Goal: Task Accomplishment & Management: Complete application form

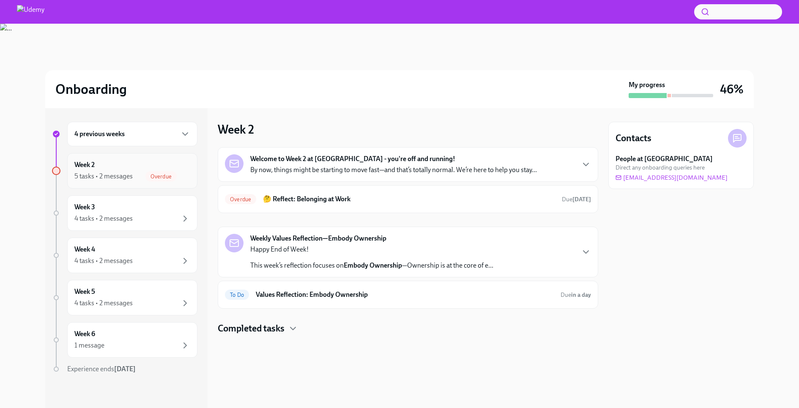
click at [125, 165] on div "Week 2 5 tasks • 2 messages Overdue" at bounding box center [132, 170] width 116 height 21
click at [473, 157] on div "Welcome to Week 2 at [GEOGRAPHIC_DATA] - you're off and running! By now, things…" at bounding box center [393, 164] width 287 height 20
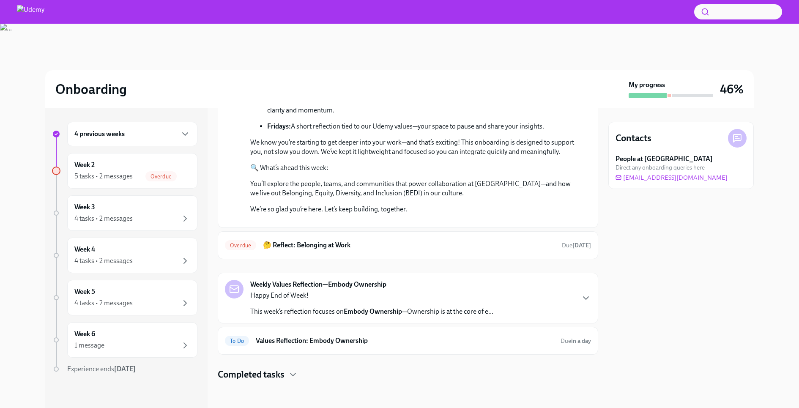
scroll to position [291, 0]
click at [430, 249] on h6 "🤔 Reflect: Belonging at Work" at bounding box center [409, 245] width 292 height 9
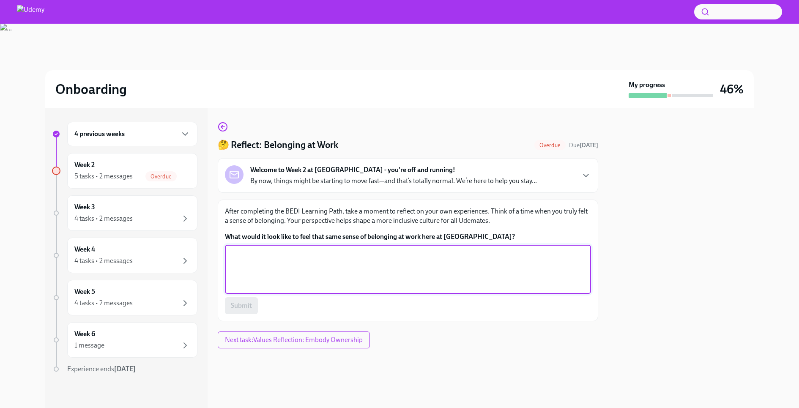
click at [329, 264] on textarea "What would it look like to feel that same sense of belonging at work here at [G…" at bounding box center [408, 269] width 356 height 41
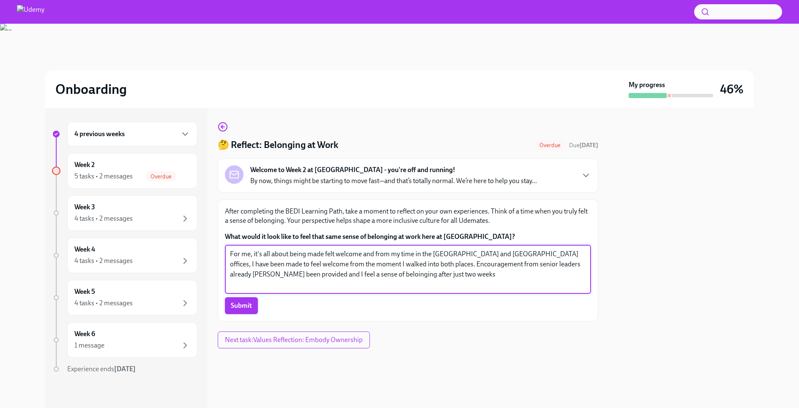
type textarea "For me, it's all about being made felt welcome and from my time in the [GEOGRAP…"
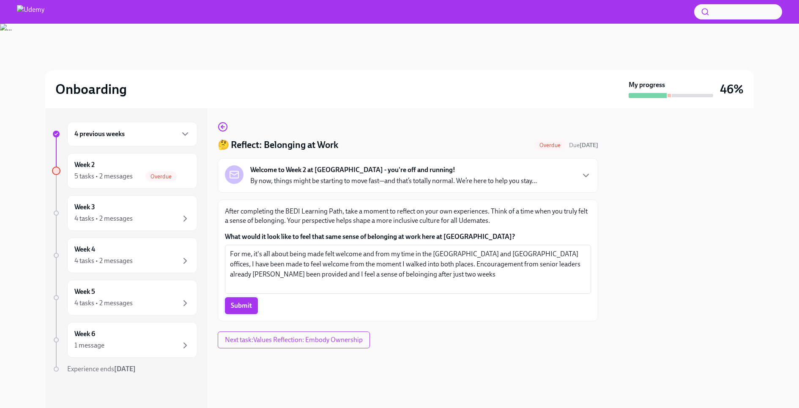
click at [241, 307] on span "Submit" at bounding box center [241, 306] width 21 height 8
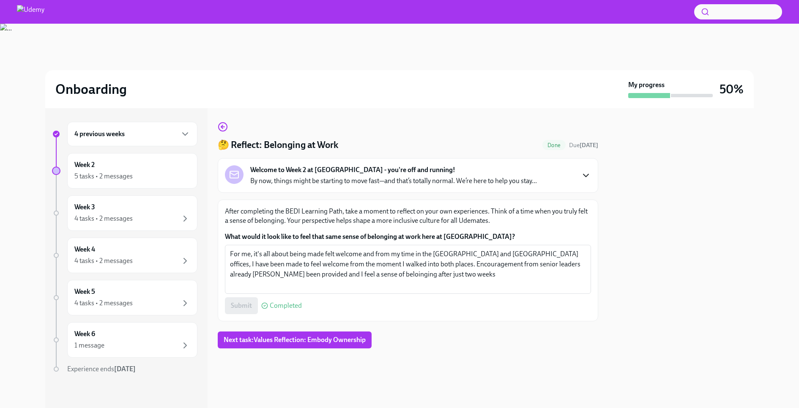
click at [587, 173] on icon "button" at bounding box center [586, 175] width 10 height 10
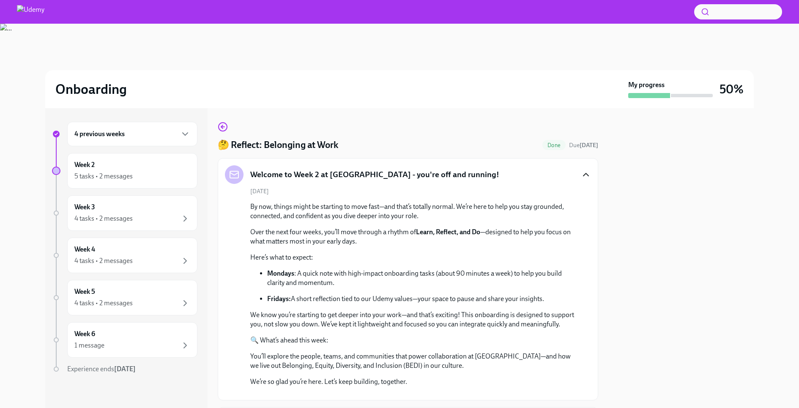
click at [321, 178] on h5 "Welcome to Week 2 at [GEOGRAPHIC_DATA] - you're off and running!" at bounding box center [374, 174] width 249 height 11
click at [587, 175] on icon "button" at bounding box center [586, 175] width 10 height 10
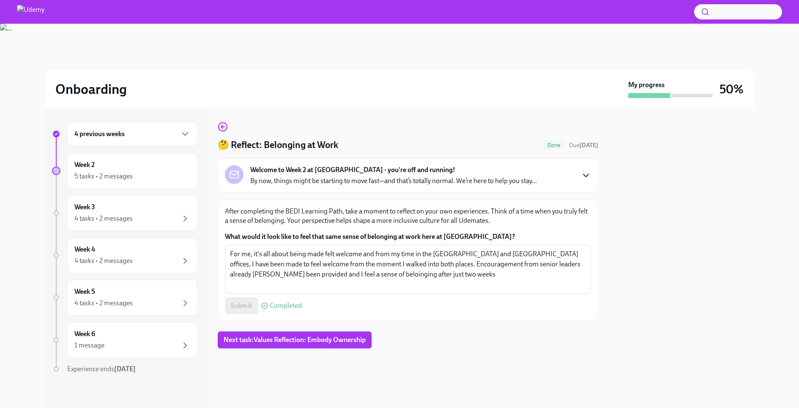
click at [272, 338] on span "Next task : Values Reflection: Embody Ownership" at bounding box center [295, 340] width 142 height 8
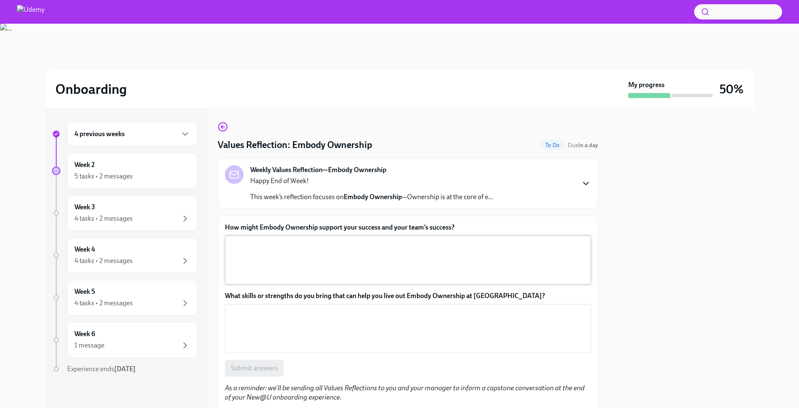
scroll to position [27, 0]
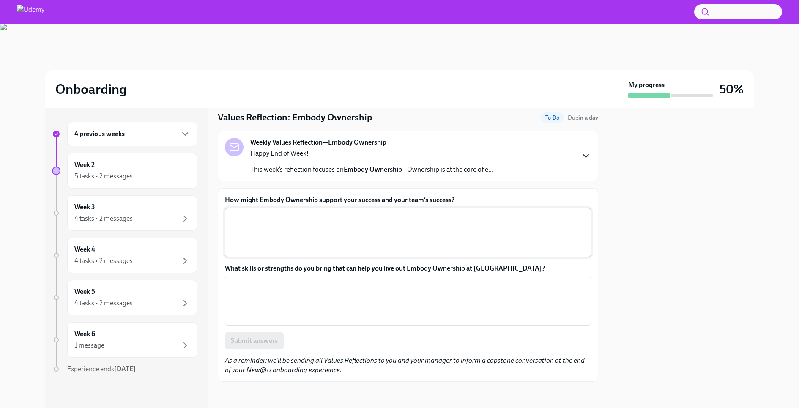
click at [362, 222] on textarea "How might Embody Ownership support your success and your team’s success?" at bounding box center [408, 232] width 356 height 41
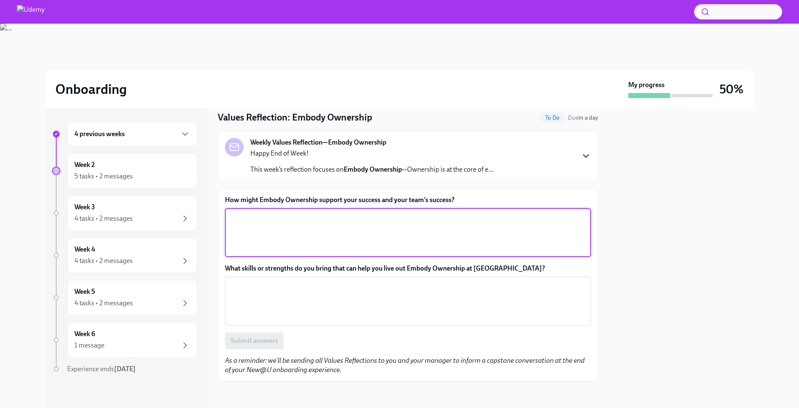
click at [316, 221] on textarea "How might Embody Ownership support your success and your team’s success?" at bounding box center [408, 232] width 356 height 41
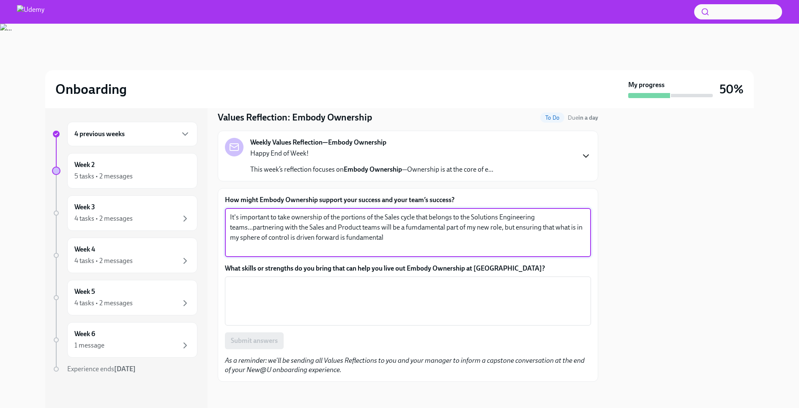
click at [416, 228] on textarea "It's important to take ownership of the portions of the Sales cycle that belong…" at bounding box center [408, 232] width 356 height 41
click at [395, 239] on textarea "It's important to take ownership of the portions of the Sales cycle that belong…" at bounding box center [408, 232] width 356 height 41
type textarea "It's important to take ownership of the portions of the Sales cycle that belong…"
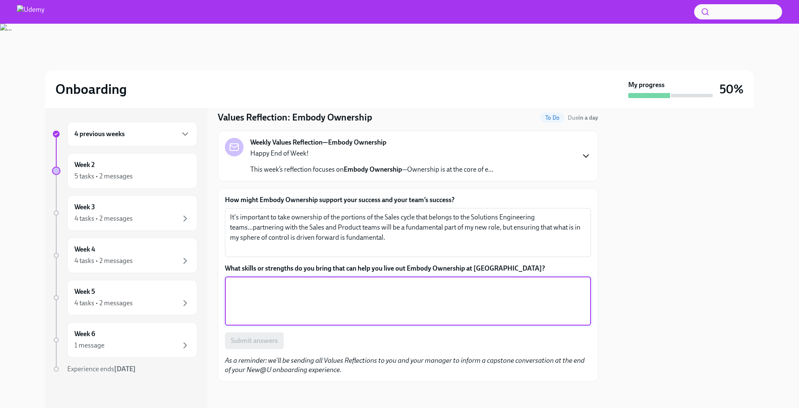
click at [293, 301] on textarea "What skills or strengths do you bring that can help you live out Embody Ownersh…" at bounding box center [408, 301] width 356 height 41
click at [297, 297] on textarea "What skills or strengths do you bring that can help you live out Embody Ownersh…" at bounding box center [408, 301] width 356 height 41
type textarea "My previous Presales experience and working with Sales & Product teams"
click at [279, 288] on textarea "My previous Presales experience and working with Sales & Product teams" at bounding box center [408, 301] width 356 height 41
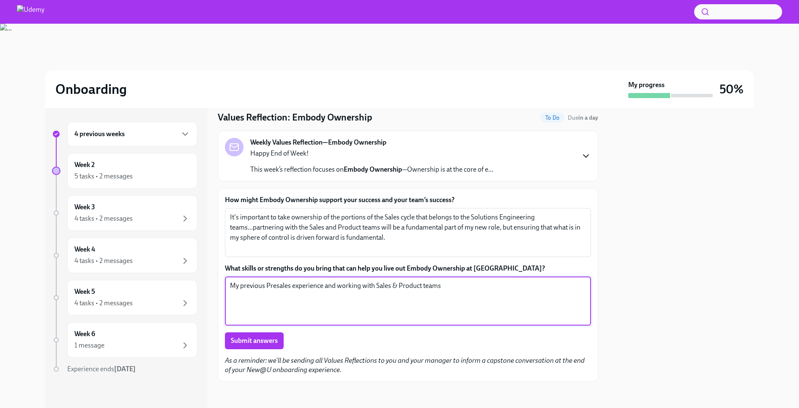
click at [279, 288] on textarea "My previous Presales experience and working with Sales & Product teams" at bounding box center [408, 301] width 356 height 41
click at [340, 285] on textarea "What skills or strengths do you bring that can help you live out Embody Ownersh…" at bounding box center [408, 301] width 356 height 41
click at [259, 298] on textarea "I believe that my ability to become the knowledgable expert in Udemy's solution…" at bounding box center [408, 301] width 356 height 41
click at [371, 299] on textarea "I believe that my ability to become the knowledgable expert in Udemy's solution…" at bounding box center [408, 301] width 356 height 41
click at [386, 296] on textarea "I believe that my ability to become the knowledgable expert in Udemy's solution…" at bounding box center [408, 301] width 356 height 41
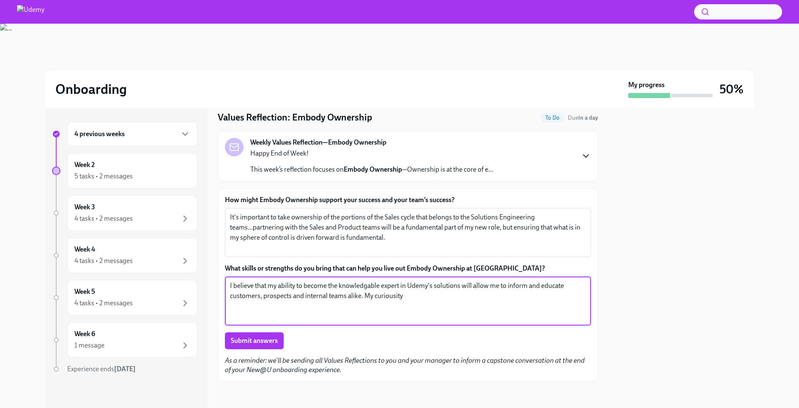
click at [393, 296] on textarea "I believe that my ability to become the knowledgable expert in Udemy's solution…" at bounding box center [408, 301] width 356 height 41
click at [427, 298] on textarea "I believe that my ability to become the knowledgable expert in Udemy's solution…" at bounding box center [408, 301] width 356 height 41
click at [335, 286] on textarea "I believe that my ability to become the knowledgable expert in Udemy's solution…" at bounding box center [408, 301] width 356 height 41
click at [370, 296] on textarea "I believe that my ability to become a knowledgable expert in Udemy's solutions …" at bounding box center [408, 301] width 356 height 41
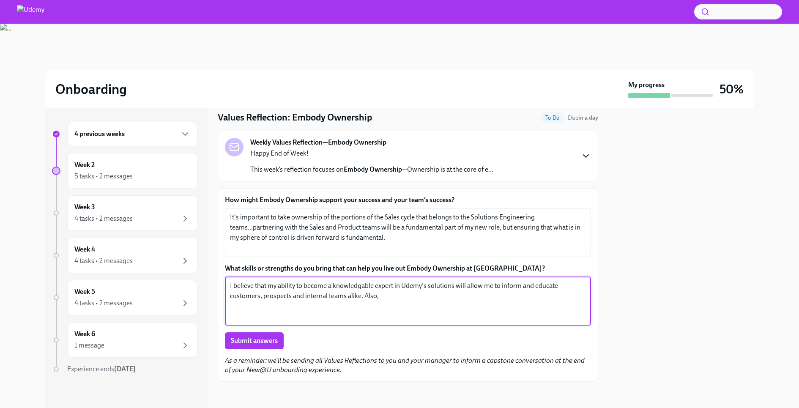
click at [373, 297] on textarea "I believe that my ability to become a knowledgable expert in Udemy's solutions …" at bounding box center [408, 301] width 356 height 41
click at [377, 297] on textarea "I believe that my ability to become a knowledgable expert in Udemy's solutions …" at bounding box center [408, 301] width 356 height 41
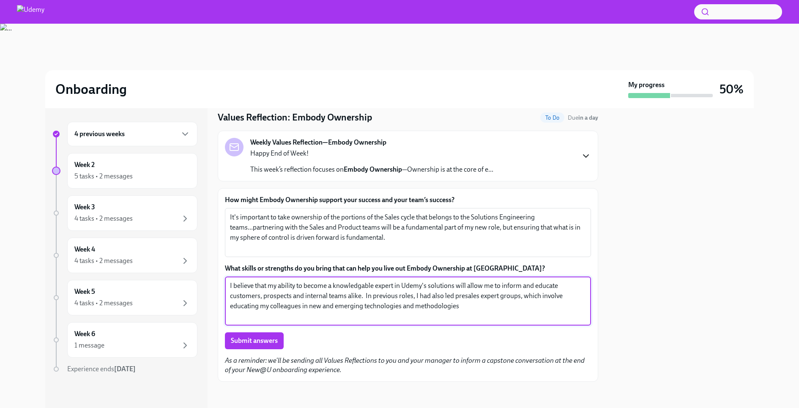
click at [477, 312] on textarea "I believe that my ability to become a knowledgable expert in Udemy's solutions …" at bounding box center [408, 301] width 356 height 41
type textarea "I believe that my ability to become a knowledgable expert in Udemy's solutions …"
click at [236, 341] on span "Submit answers" at bounding box center [254, 341] width 47 height 8
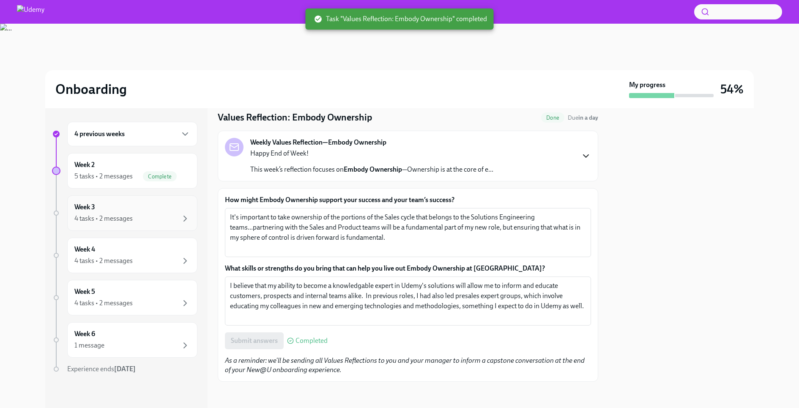
click at [184, 207] on div "Week 3 4 tasks • 2 messages" at bounding box center [132, 213] width 116 height 21
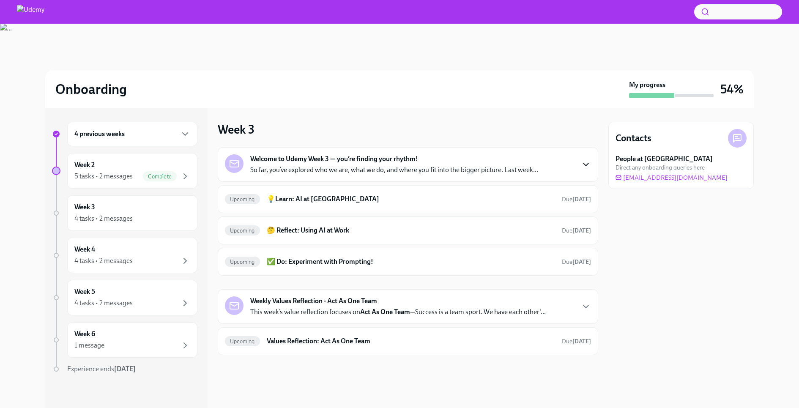
click at [586, 165] on icon "button" at bounding box center [586, 164] width 5 height 3
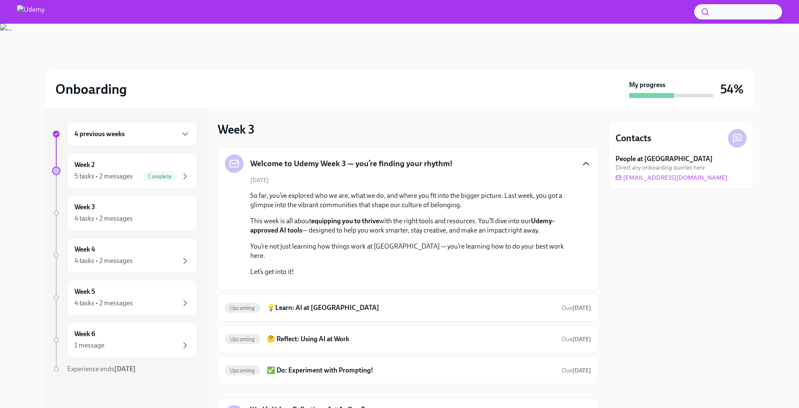
click at [484, 203] on p "So far, you’ve explored who we are, what we do, and where you fit into the bigg…" at bounding box center [413, 200] width 327 height 19
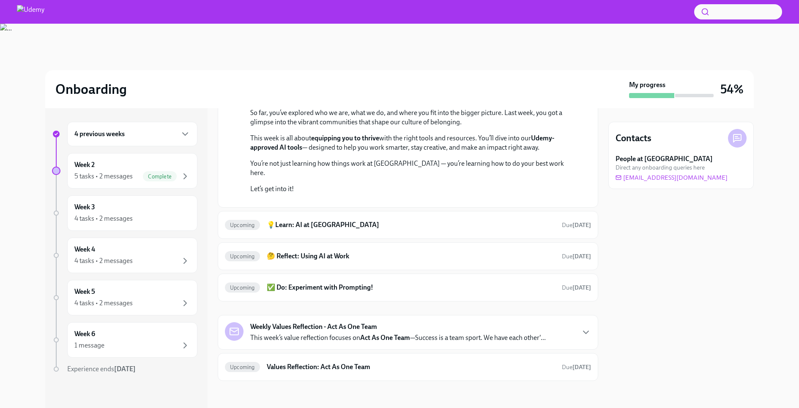
scroll to position [181, 0]
click at [461, 230] on h6 "💡Learn: AI at [GEOGRAPHIC_DATA]" at bounding box center [411, 224] width 288 height 9
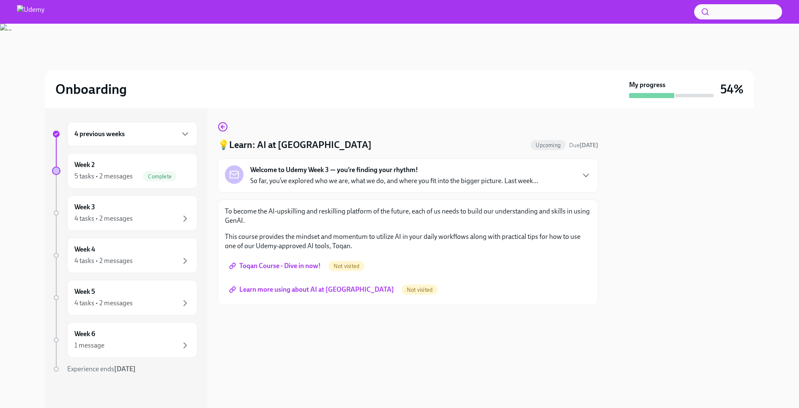
click at [450, 178] on p "So far, you’ve explored who we are, what we do, and where you fit into the bigg…" at bounding box center [394, 180] width 288 height 9
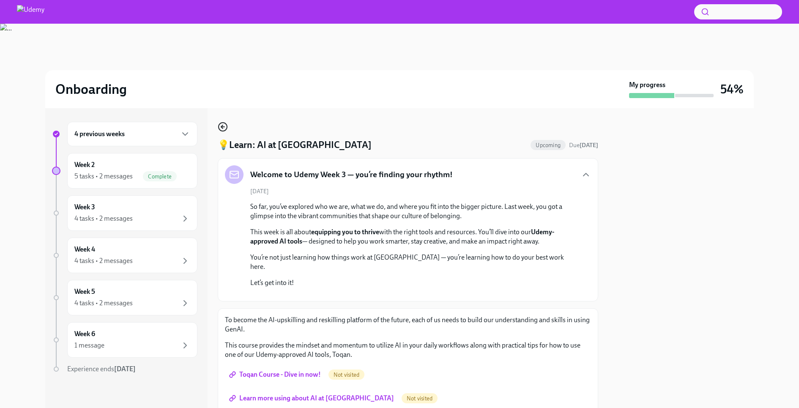
click at [224, 128] on icon "button" at bounding box center [223, 127] width 10 height 10
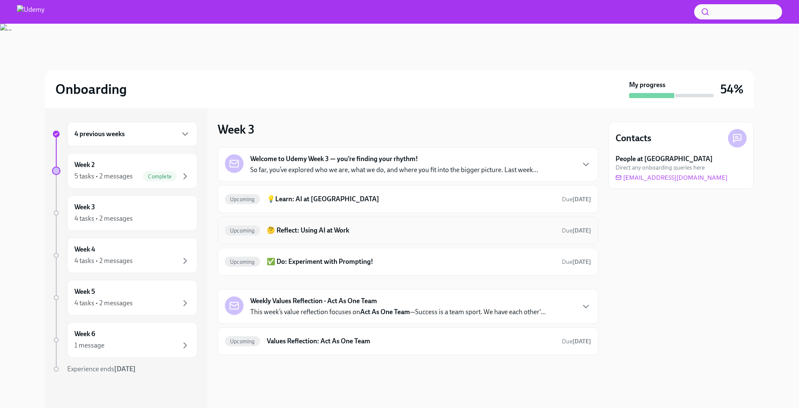
click at [458, 227] on h6 "🤔 Reflect: Using AI at Work" at bounding box center [411, 230] width 288 height 9
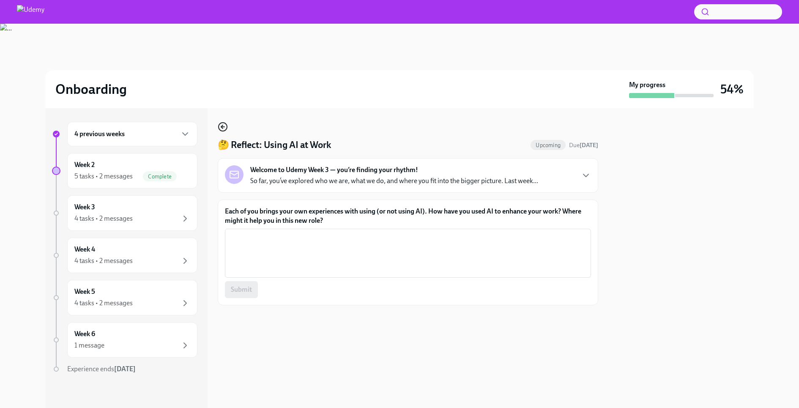
click at [226, 127] on icon "button" at bounding box center [223, 127] width 10 height 10
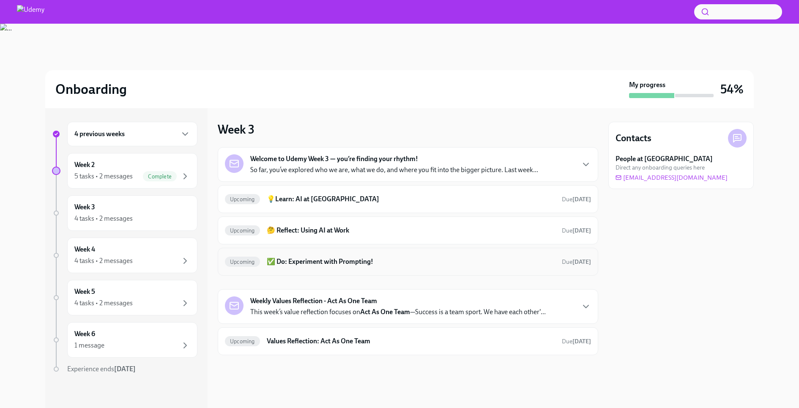
click at [405, 262] on h6 "✅ Do: Experiment with Prompting!" at bounding box center [411, 261] width 288 height 9
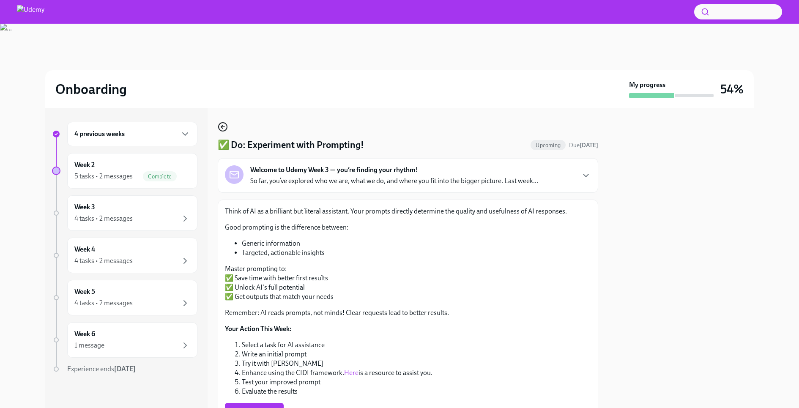
click at [224, 125] on icon "button" at bounding box center [223, 127] width 10 height 10
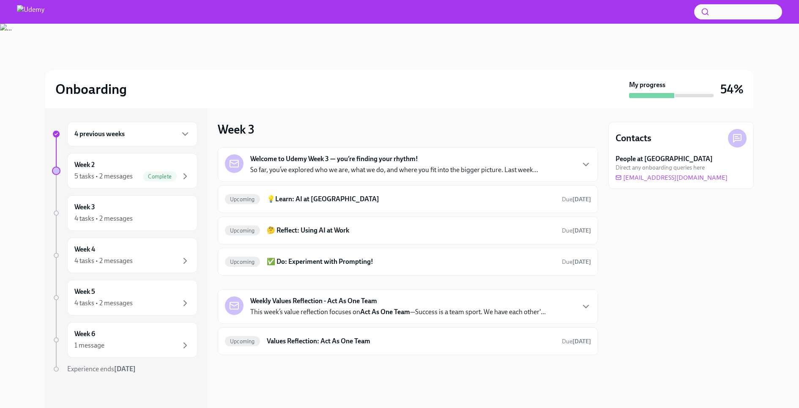
click at [384, 305] on div "Weekly Values Reflection - Act As One Team This week’s value reflection focuses…" at bounding box center [398, 306] width 296 height 20
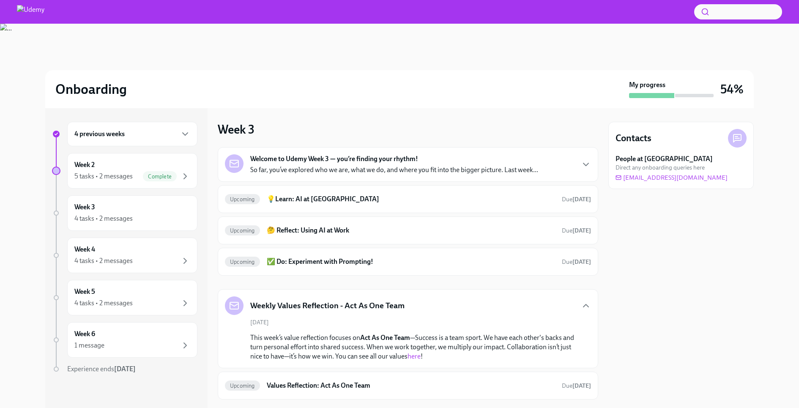
scroll to position [16, 0]
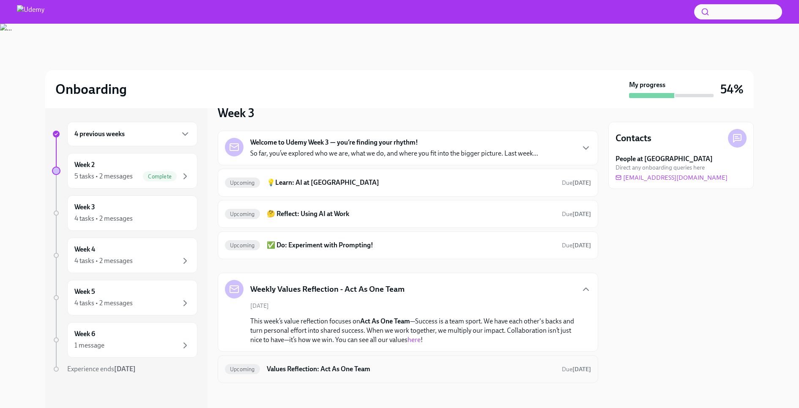
click at [384, 368] on h6 "Values Reflection: Act As One Team" at bounding box center [411, 369] width 288 height 9
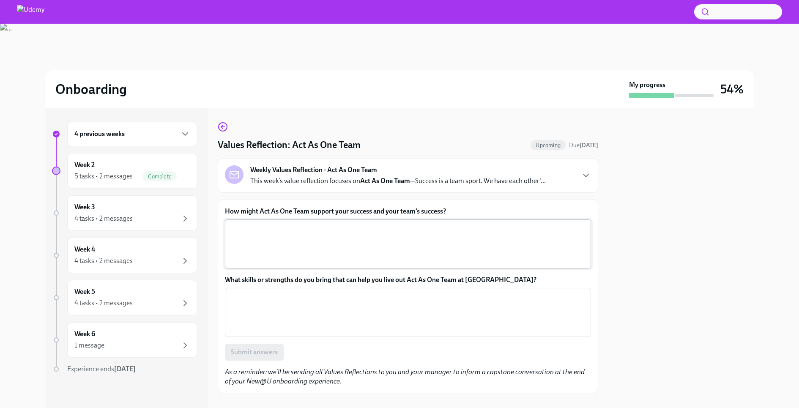
scroll to position [12, 0]
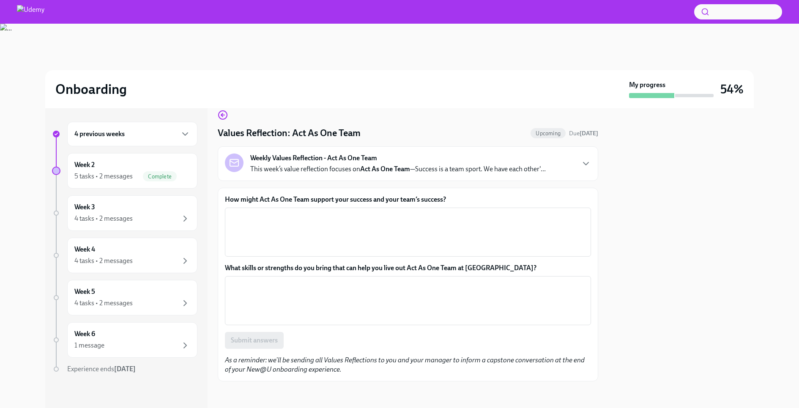
click at [213, 176] on div "4 previous weeks Week 2 5 tasks • 2 messages Complete Week 3 4 tasks • 2 messag…" at bounding box center [399, 258] width 709 height 300
